Goal: Communication & Community: Ask a question

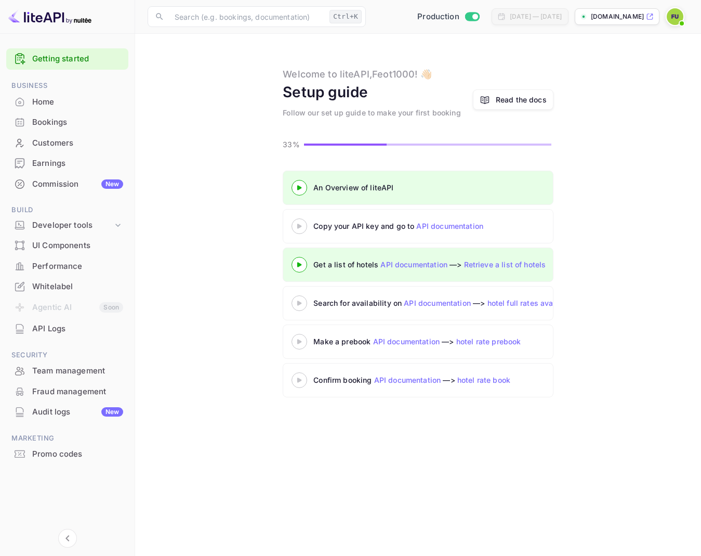
click at [669, 14] on img at bounding box center [675, 16] width 17 height 17
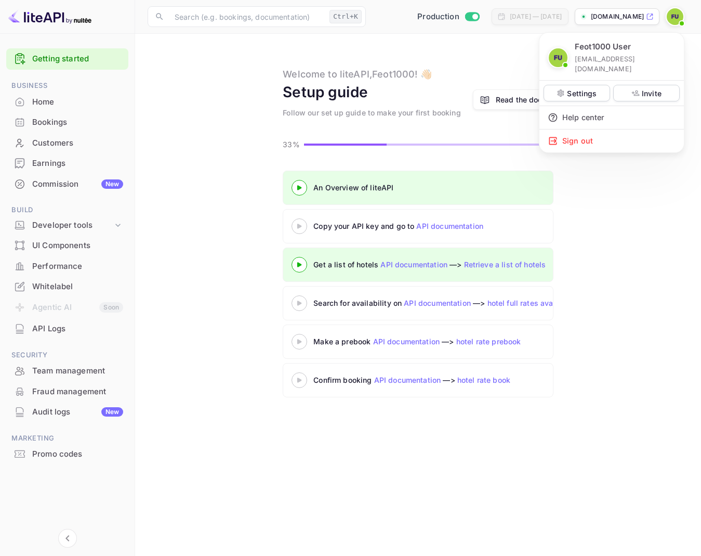
click at [143, 379] on div at bounding box center [350, 278] width 701 height 556
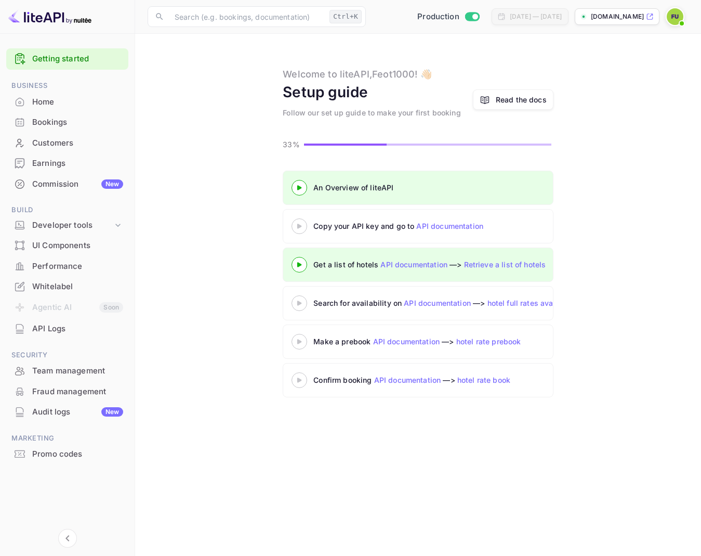
click at [72, 374] on div "Team management" at bounding box center [77, 371] width 91 height 12
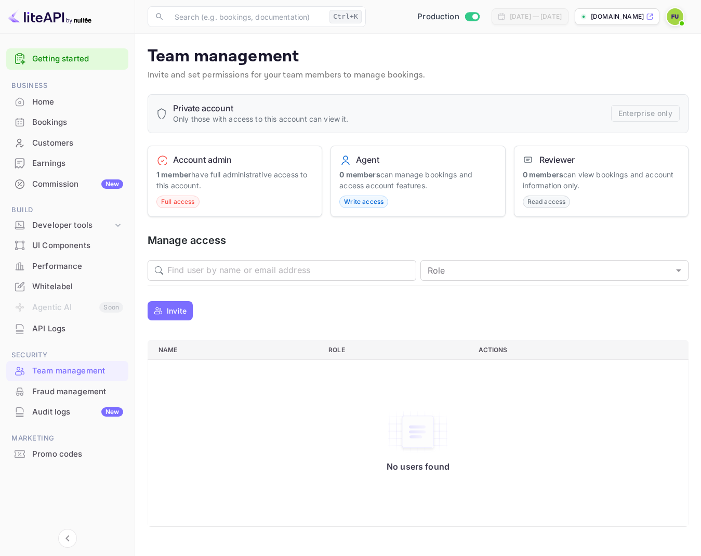
click at [175, 309] on p "Invite" at bounding box center [177, 310] width 20 height 11
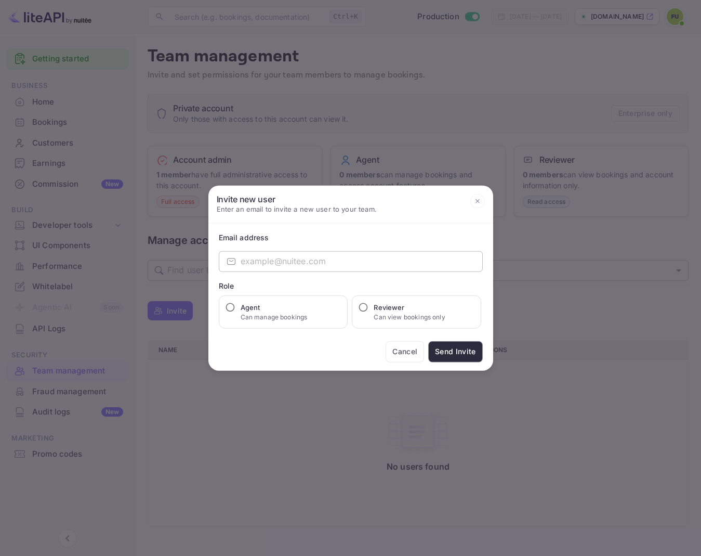
click at [332, 264] on input "email" at bounding box center [362, 261] width 242 height 21
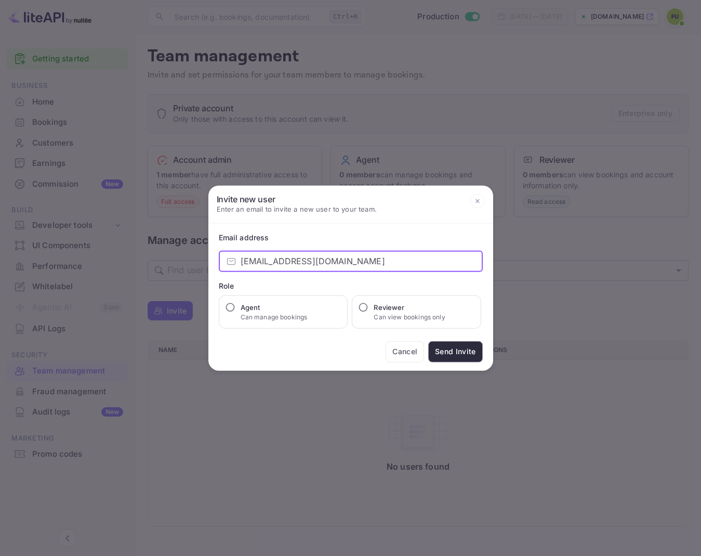
type input "[EMAIL_ADDRESS][DOMAIN_NAME]"
click at [477, 203] on icon at bounding box center [478, 201] width 15 height 15
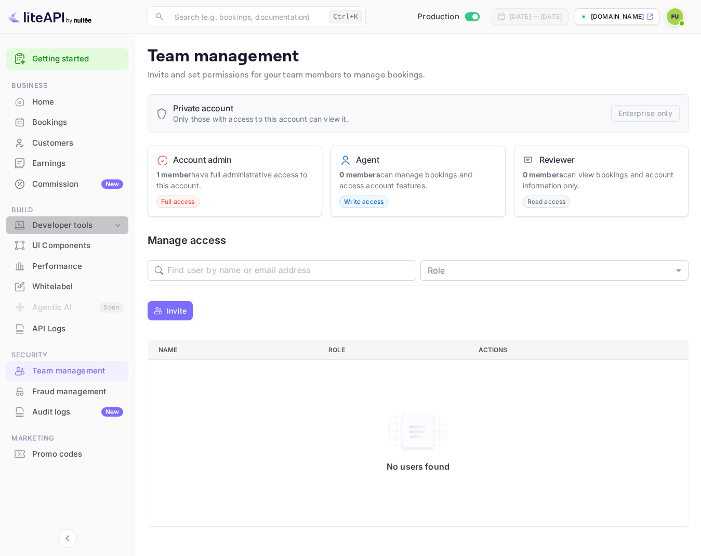
click at [38, 225] on div "Developer tools" at bounding box center [72, 225] width 81 height 12
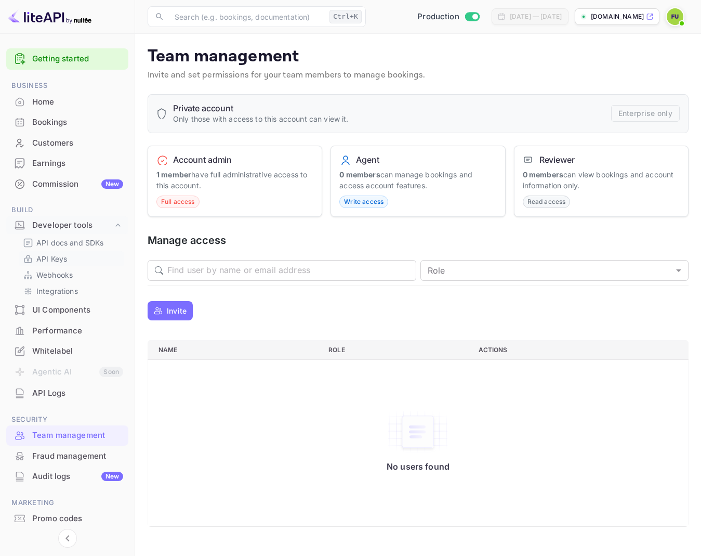
click at [39, 258] on p "API Keys" at bounding box center [51, 258] width 31 height 11
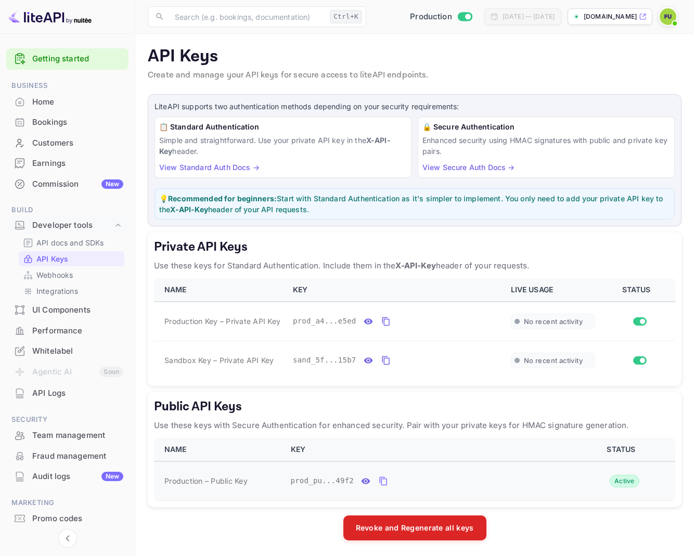
scroll to position [1, 0]
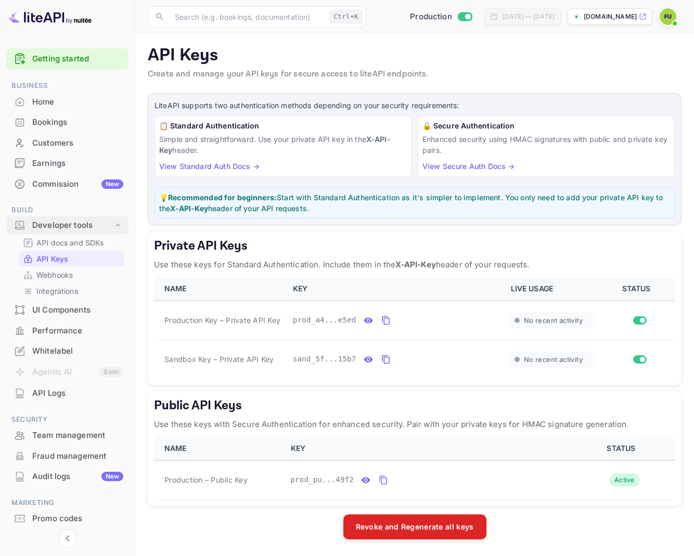
click at [43, 224] on div "Developer tools" at bounding box center [72, 225] width 81 height 12
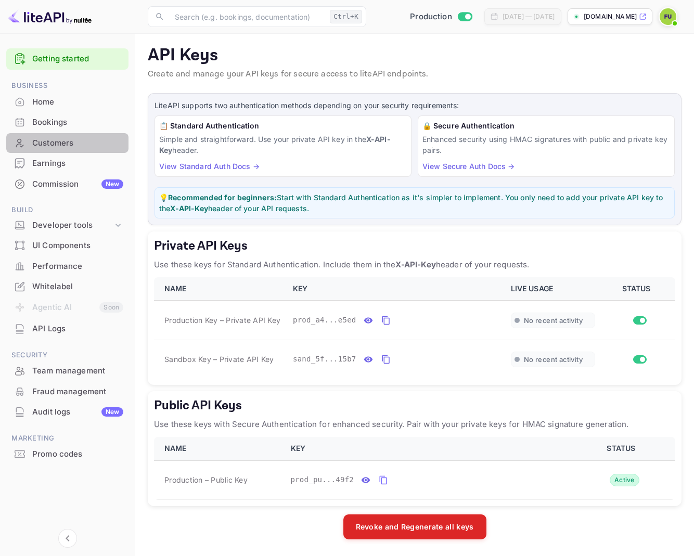
click at [45, 136] on div "Customers" at bounding box center [67, 143] width 122 height 20
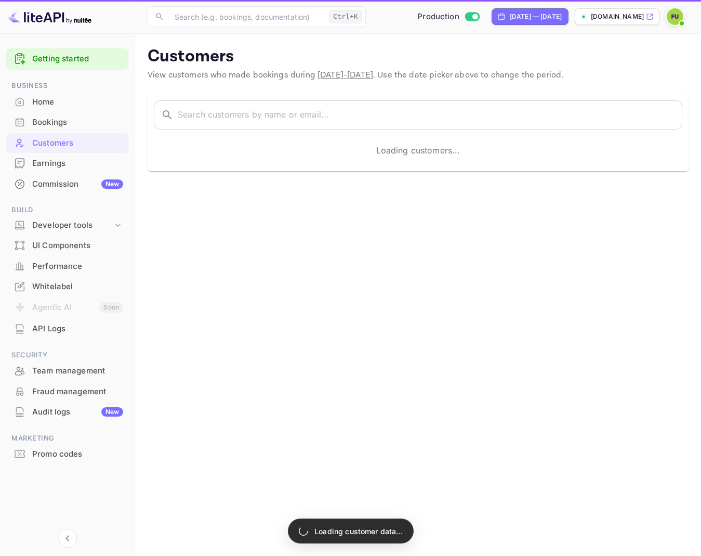
click at [40, 165] on div "Earnings" at bounding box center [77, 164] width 91 height 12
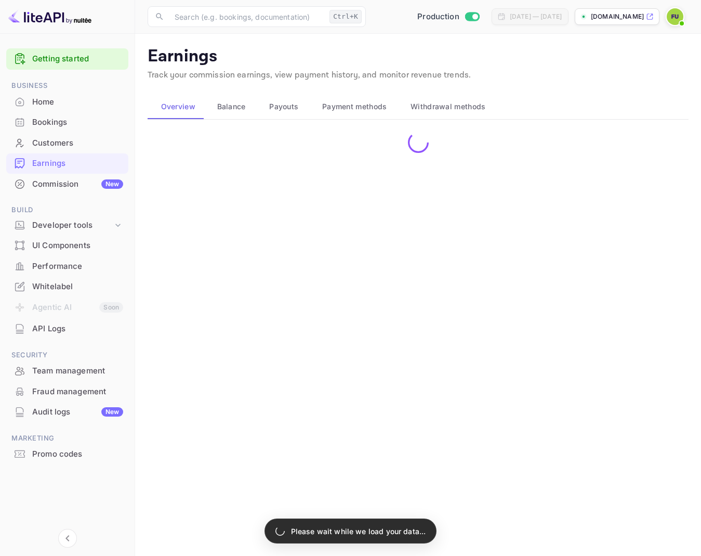
click at [48, 183] on div "Commission New" at bounding box center [77, 184] width 91 height 12
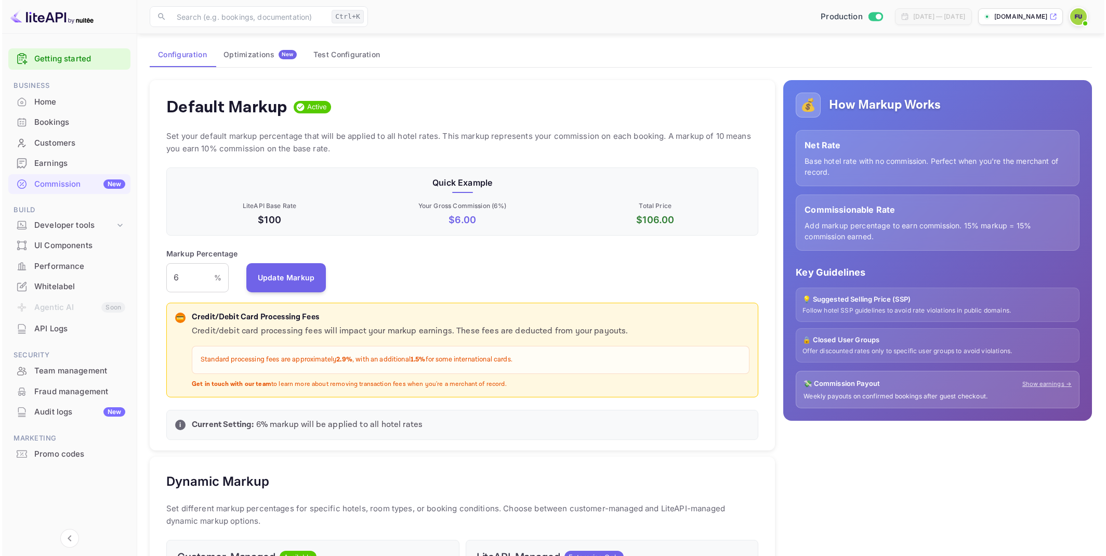
scroll to position [177, 587]
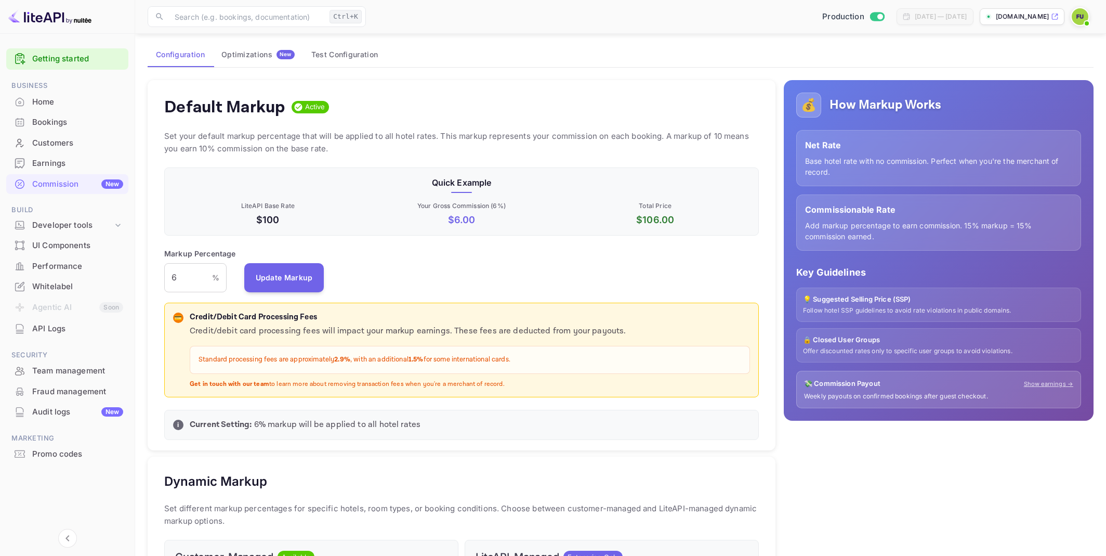
click at [35, 102] on div "Home" at bounding box center [77, 102] width 91 height 12
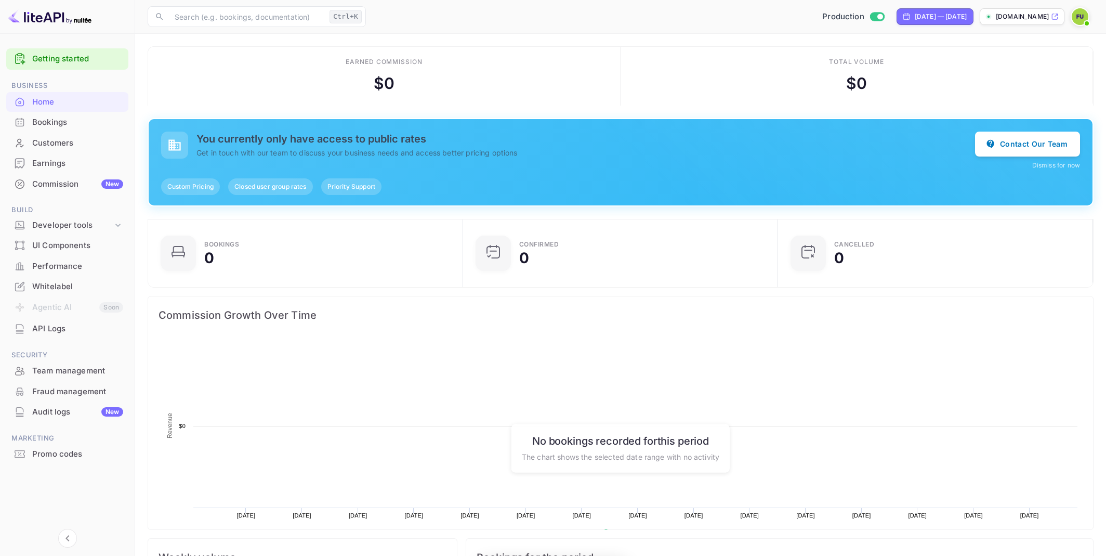
scroll to position [161, 301]
click at [701, 144] on button "Contact Our Team" at bounding box center [1027, 143] width 105 height 25
